Goal: Communication & Community: Answer question/provide support

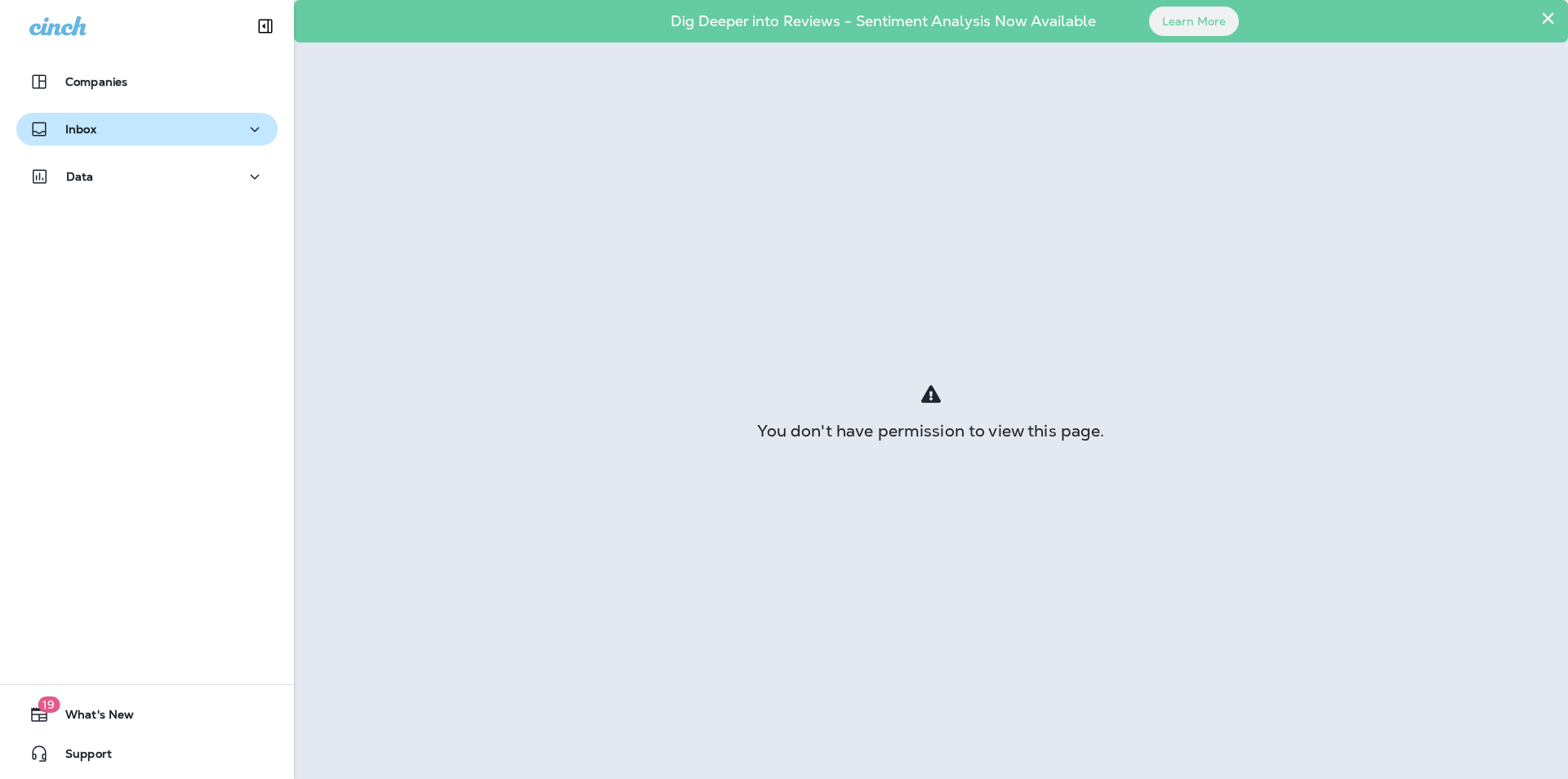
click at [147, 136] on div "Inbox" at bounding box center [147, 130] width 236 height 20
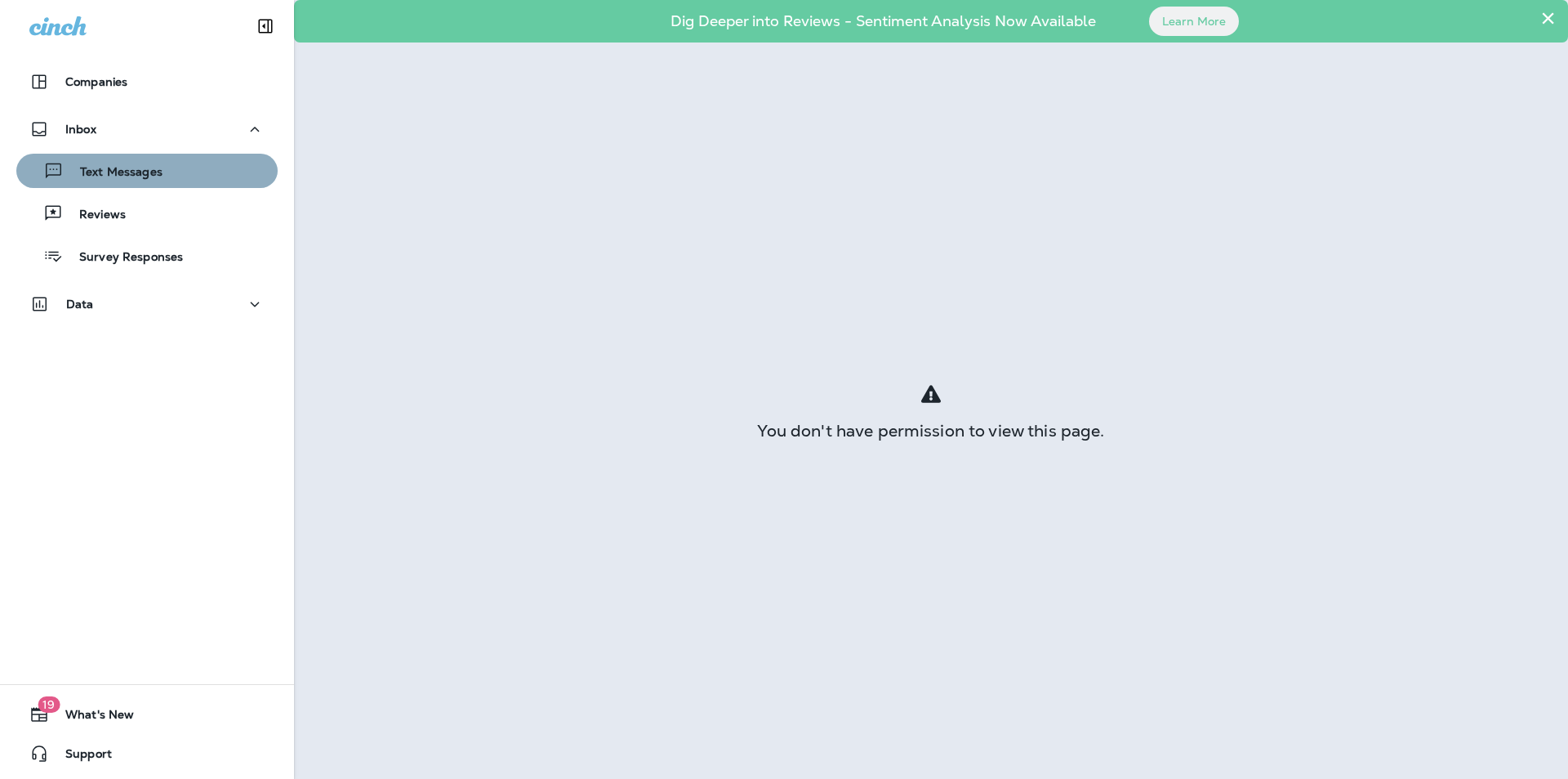
click at [166, 187] on button "Text Messages" at bounding box center [147, 171] width 261 height 34
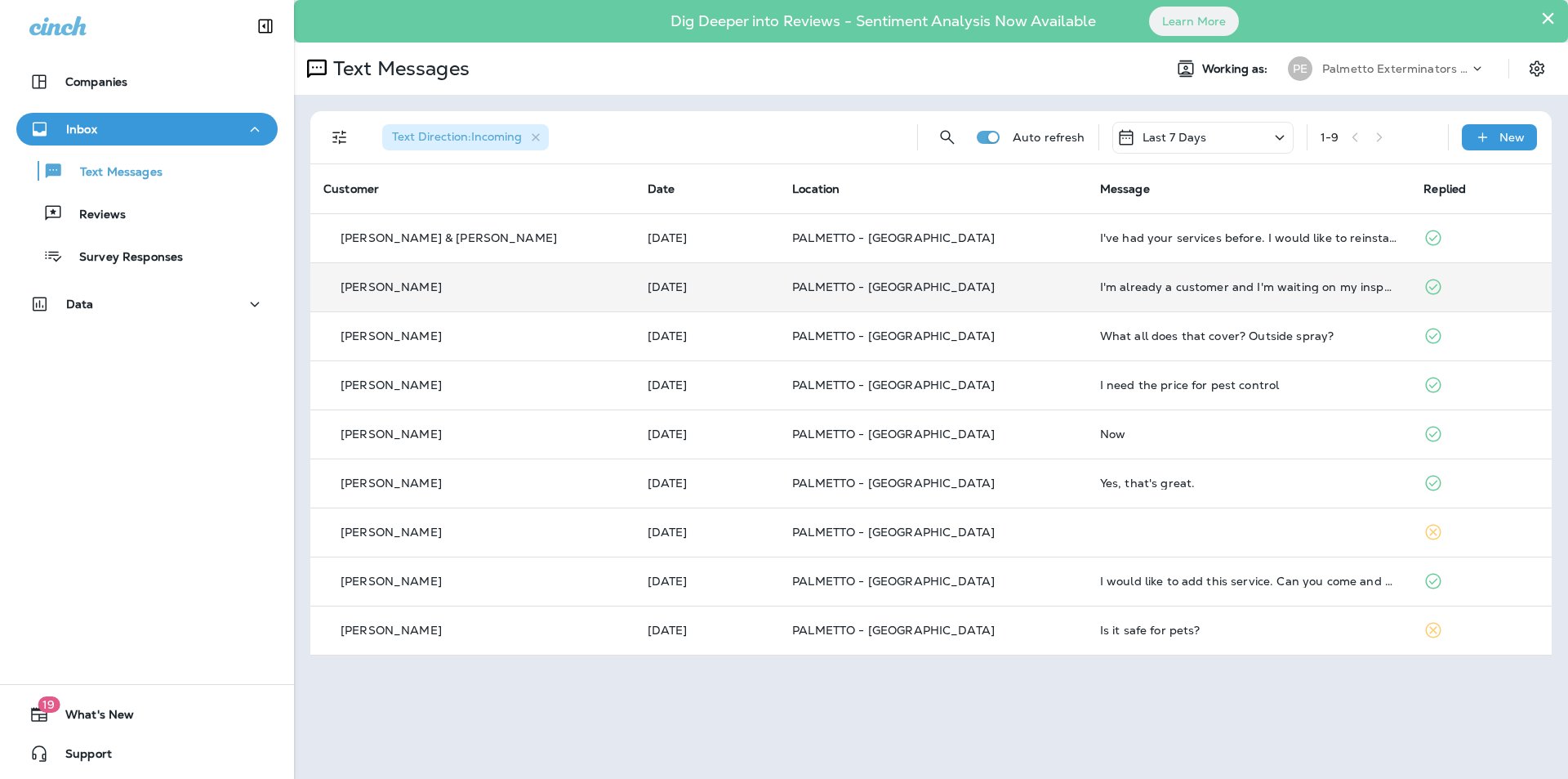
click at [1087, 294] on td "I'm already a customer and I'm waiting on my inspection , can you help with tha…" at bounding box center [1249, 287] width 324 height 49
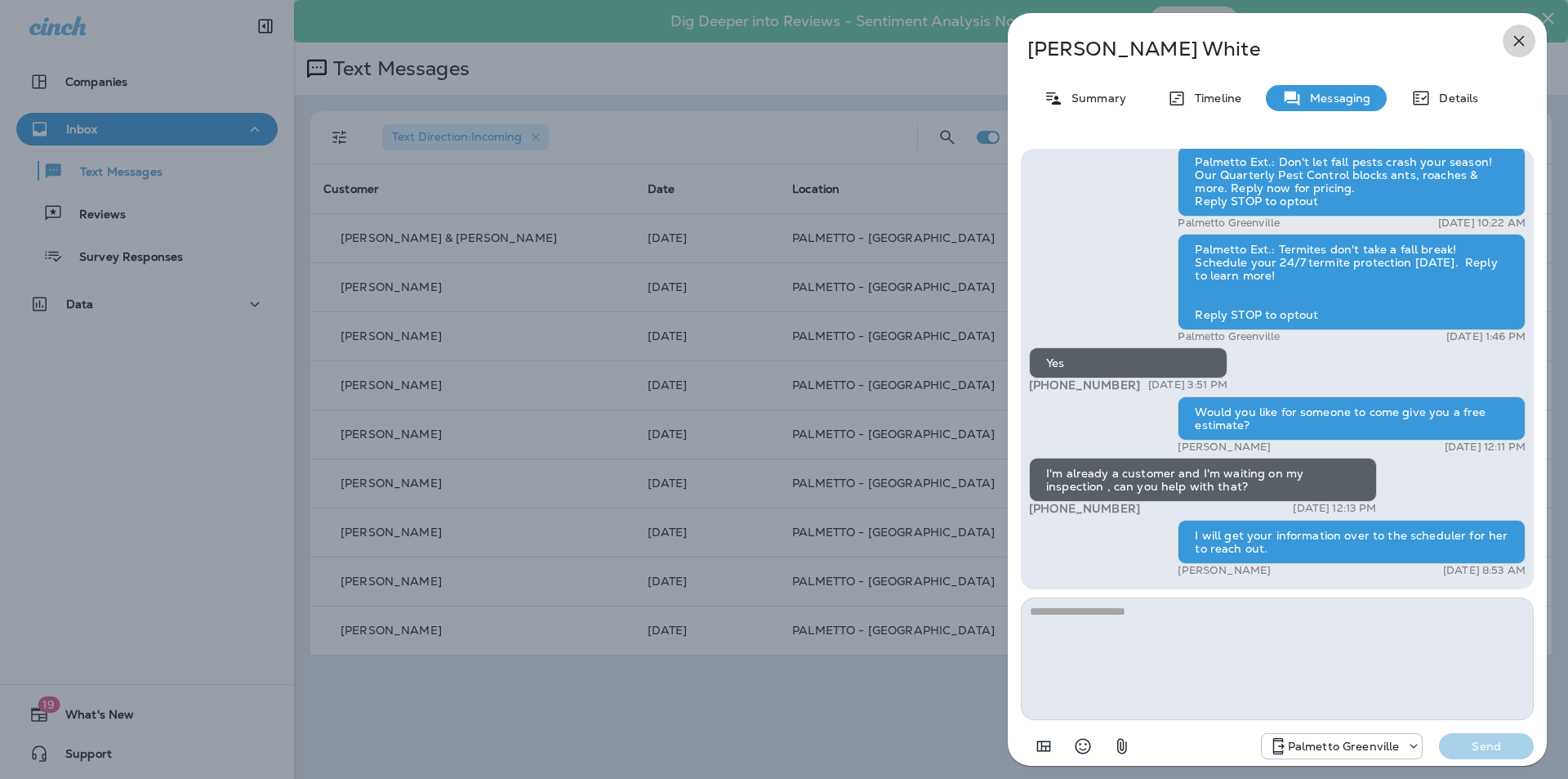
click at [1514, 48] on icon "button" at bounding box center [1519, 40] width 19 height 19
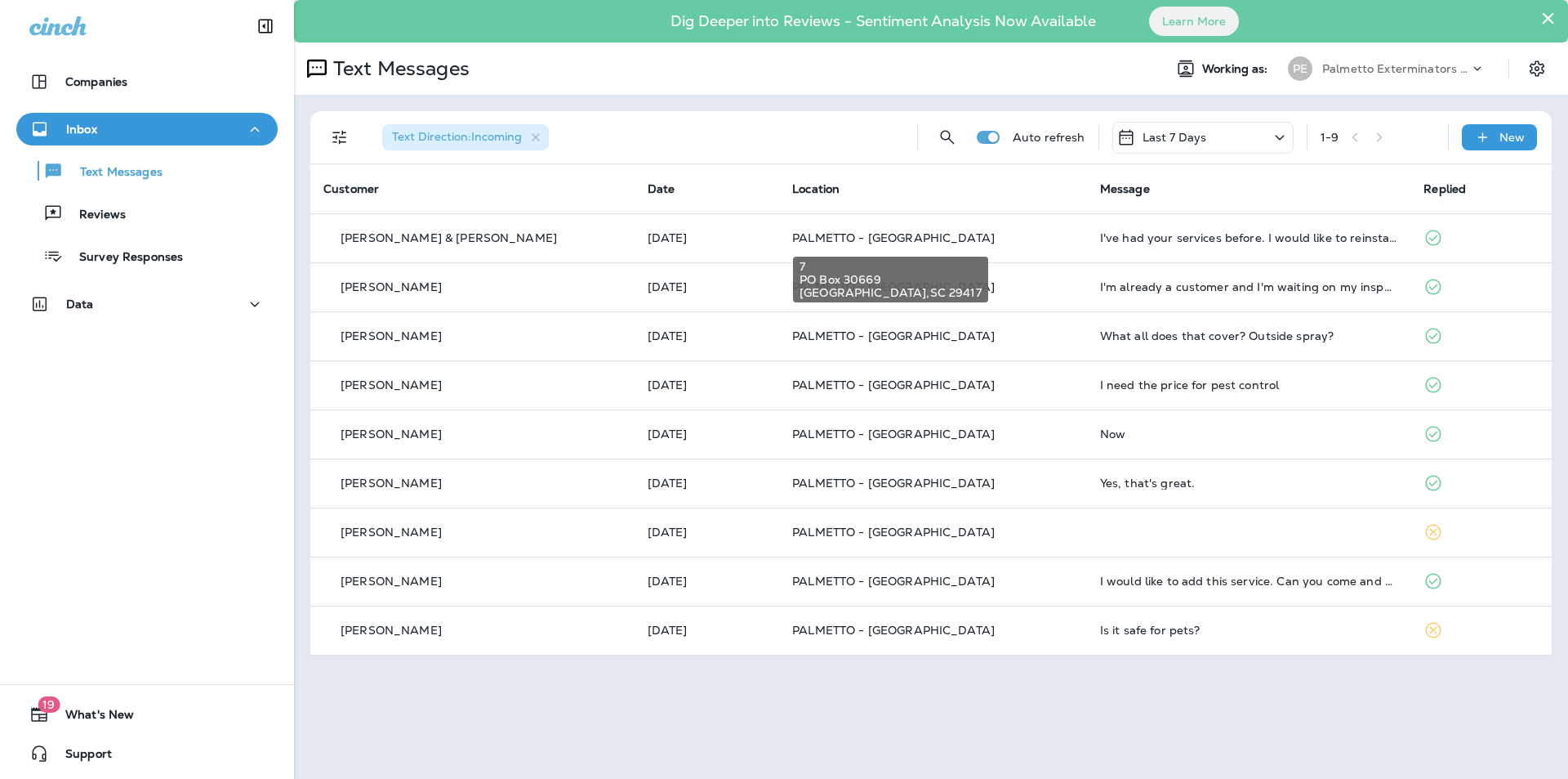
click at [794, 232] on span "PALMETTO - [GEOGRAPHIC_DATA]" at bounding box center [893, 238] width 202 height 15
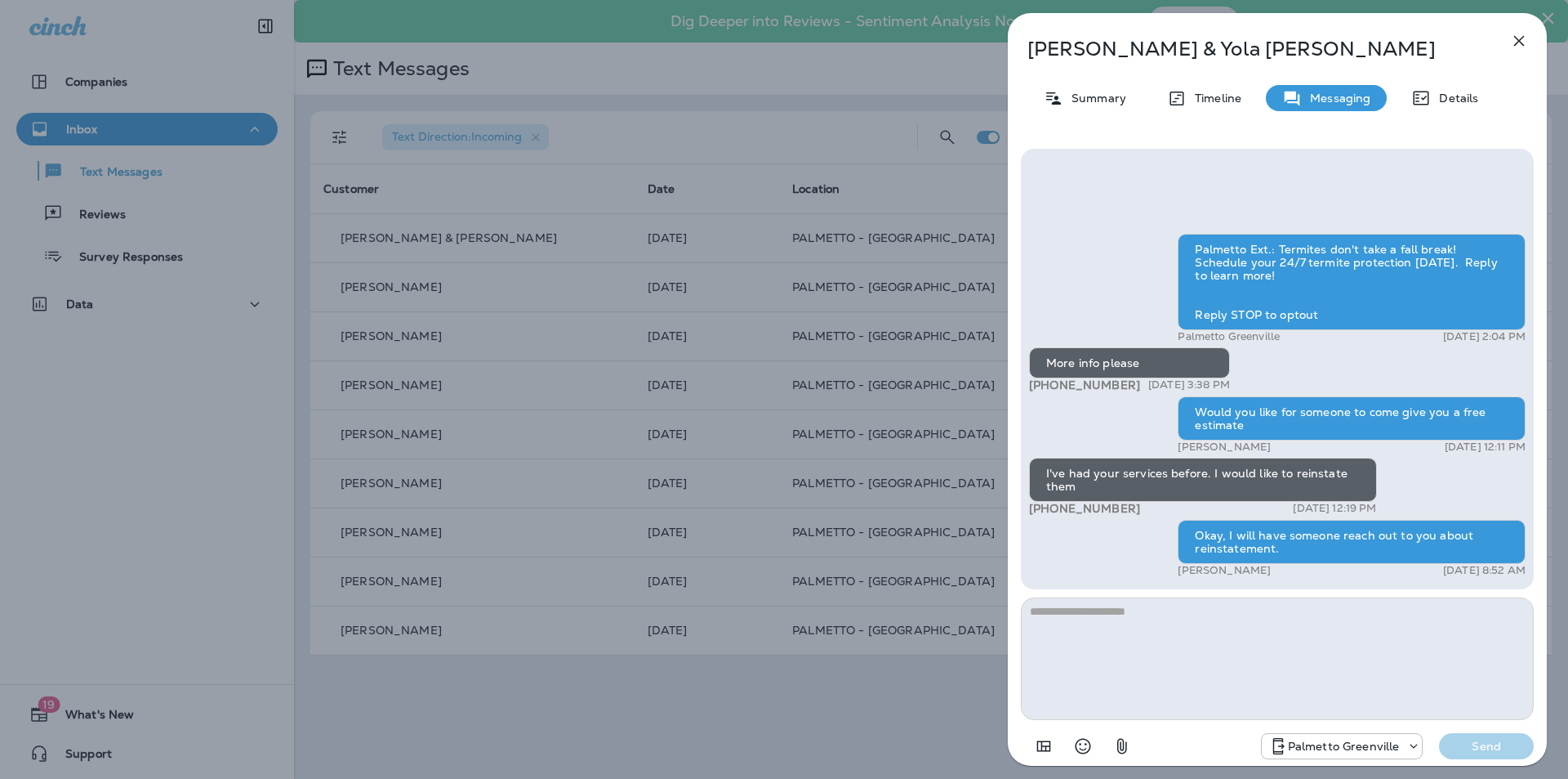
click at [1519, 38] on icon "button" at bounding box center [1519, 40] width 19 height 19
